Goal: Task Accomplishment & Management: Manage account settings

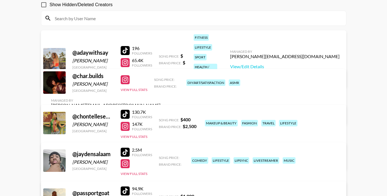
scroll to position [40, 0]
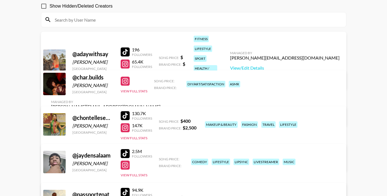
click at [171, 83] on span "Song Price:" at bounding box center [164, 81] width 21 height 4
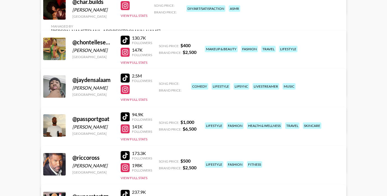
scroll to position [125, 0]
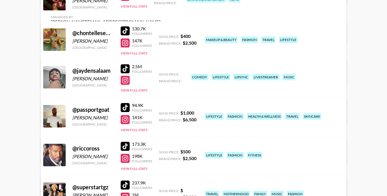
click at [243, 82] on div "comedy lifestyle lipsync livestreamer music" at bounding box center [265, 77] width 151 height 10
click at [161, 112] on link "View/Edit Details" at bounding box center [106, 115] width 110 height 6
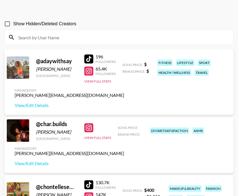
scroll to position [0, 0]
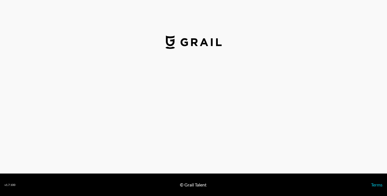
select select "USD"
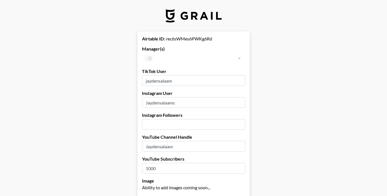
scroll to position [49, 0]
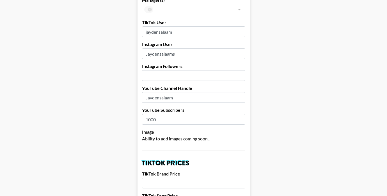
click at [161, 77] on input "number" at bounding box center [193, 75] width 103 height 11
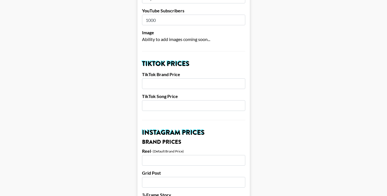
scroll to position [125, 0]
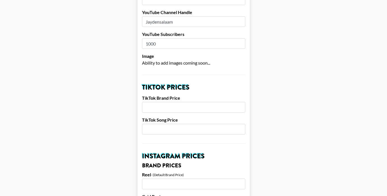
click at [164, 110] on input "number" at bounding box center [193, 107] width 103 height 11
type input "6500"
click at [159, 126] on input "number" at bounding box center [193, 129] width 103 height 11
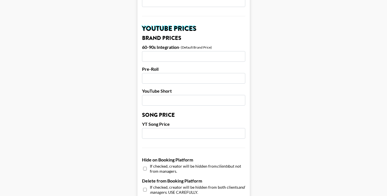
scroll to position [566, 0]
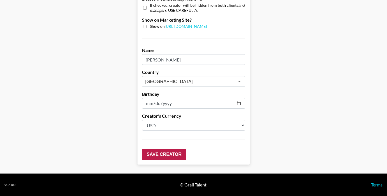
type input "650"
click at [173, 154] on input "Save Creator" at bounding box center [164, 154] width 44 height 11
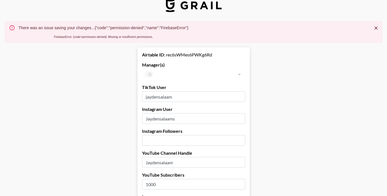
scroll to position [0, 0]
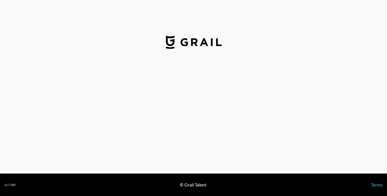
select select "USD"
